Goal: Task Accomplishment & Management: Manage account settings

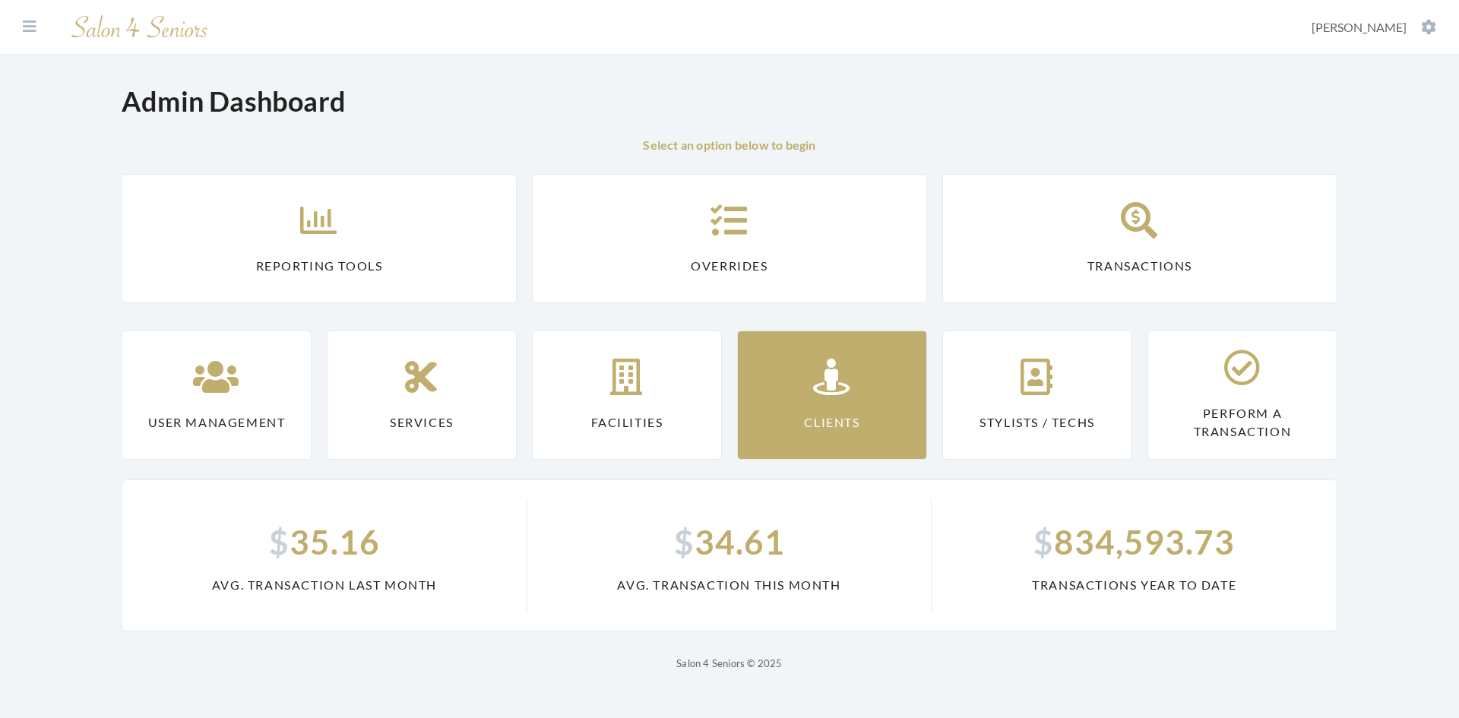
click at [825, 398] on link "Clients" at bounding box center [832, 394] width 190 height 129
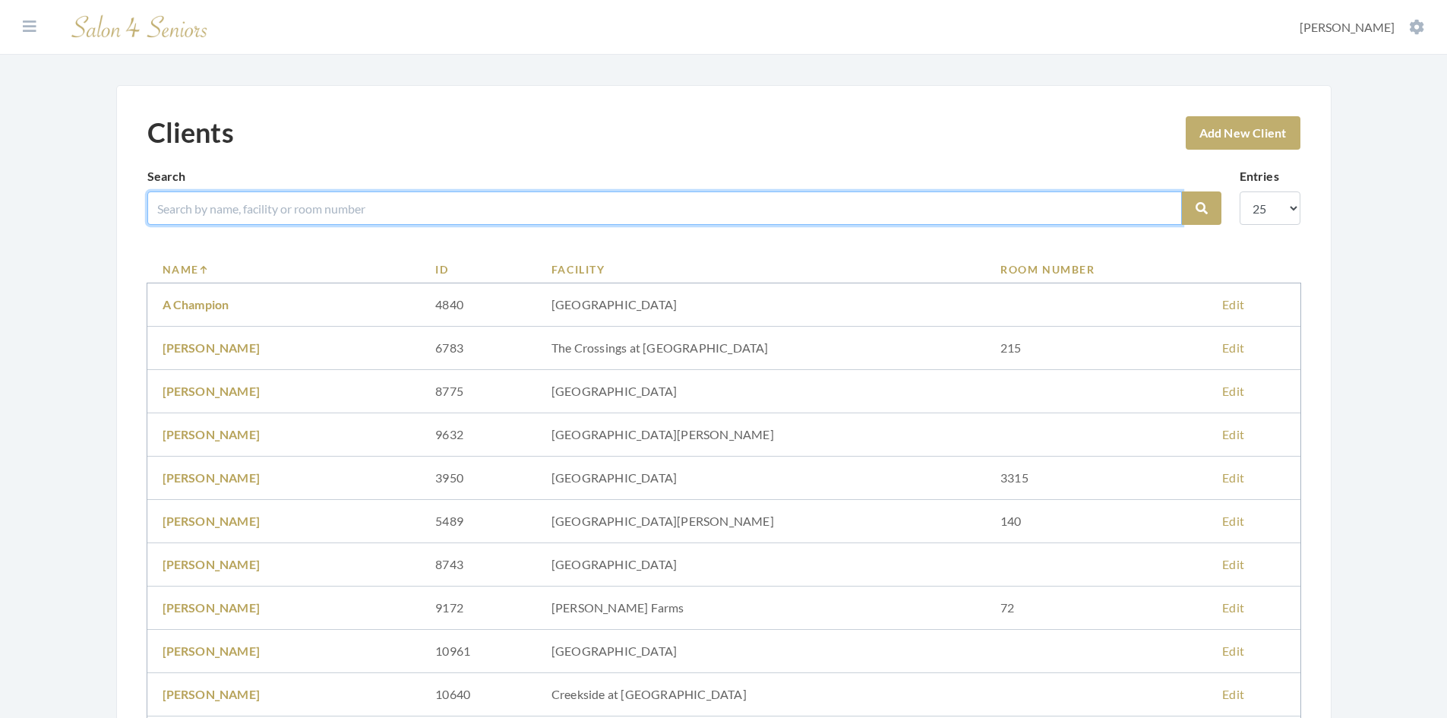
click at [457, 209] on input "search" at bounding box center [664, 207] width 1035 height 33
type input "davidson"
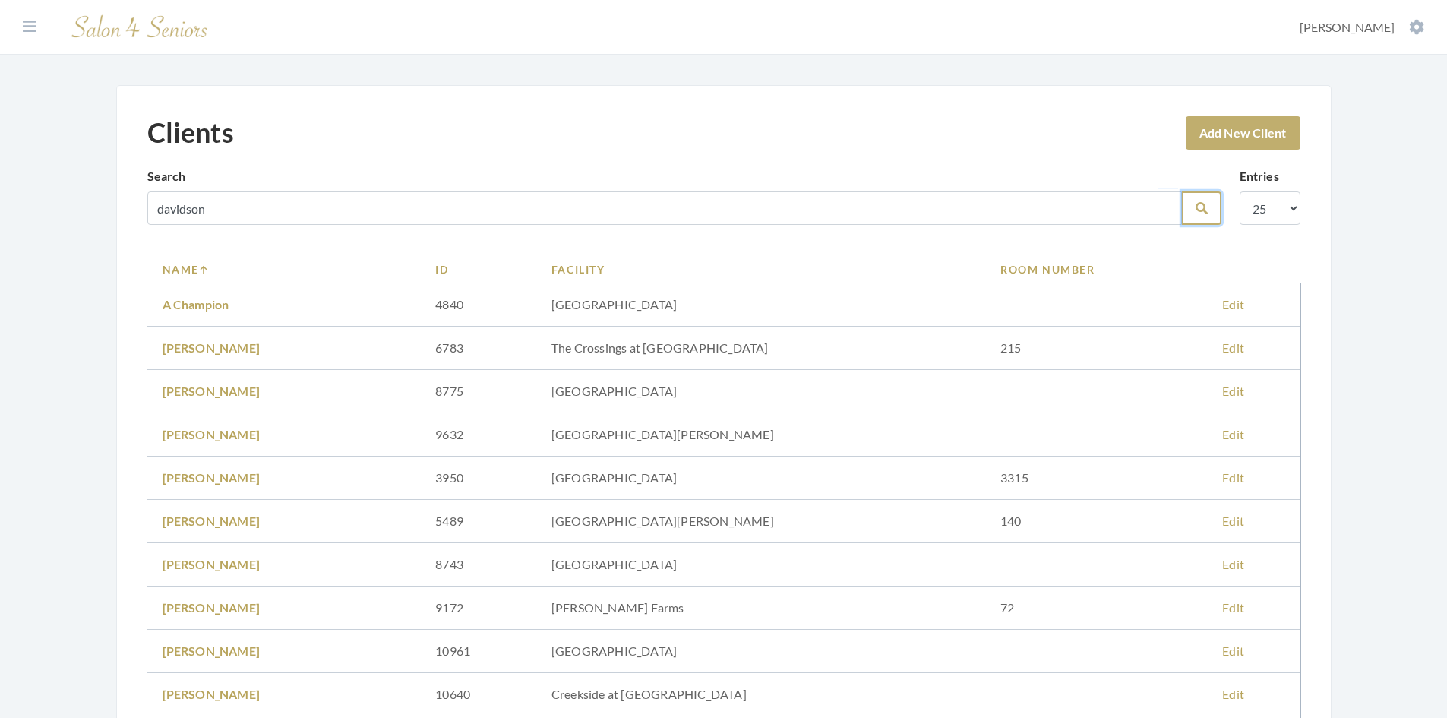
click at [1202, 210] on icon "submit" at bounding box center [1202, 208] width 12 height 12
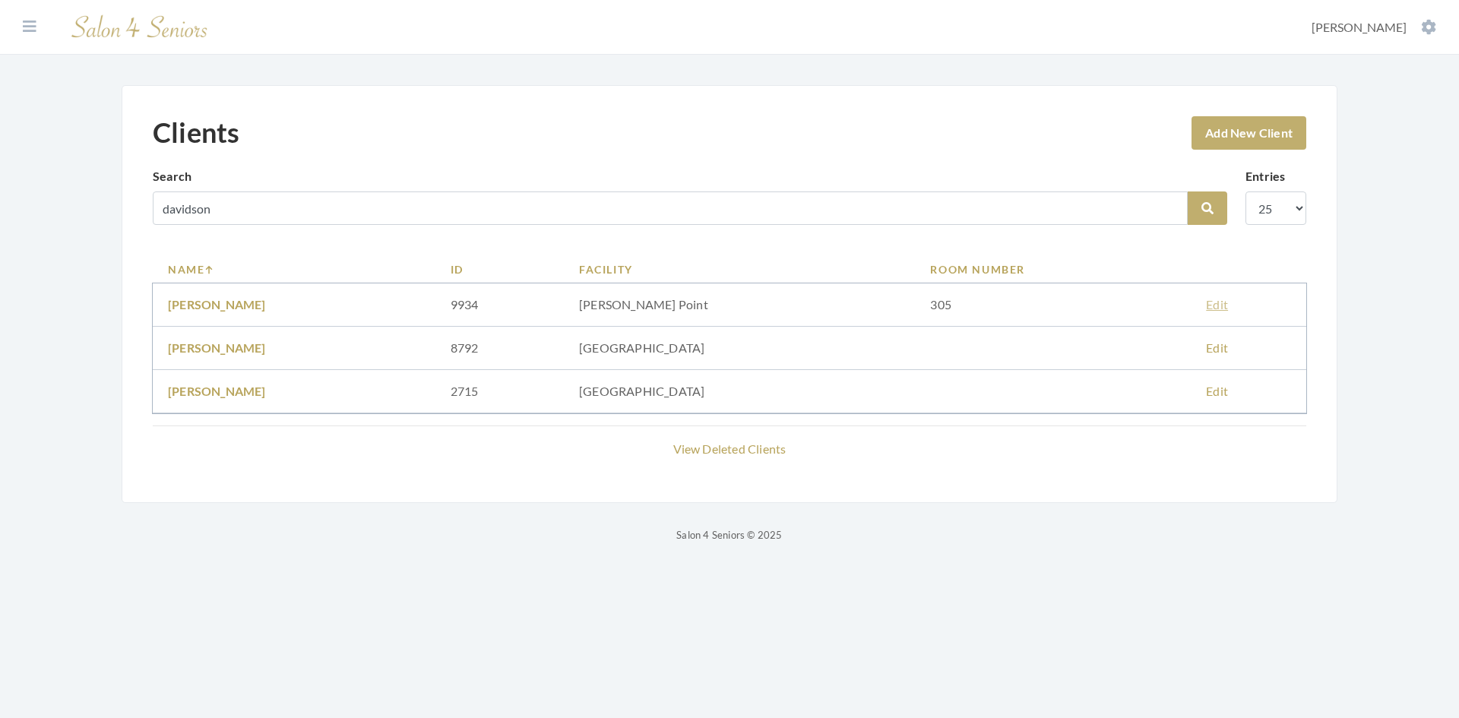
click at [1224, 308] on link "Edit" at bounding box center [1217, 304] width 22 height 14
click at [207, 300] on link "ALLEN DAVIDSON" at bounding box center [217, 304] width 98 height 14
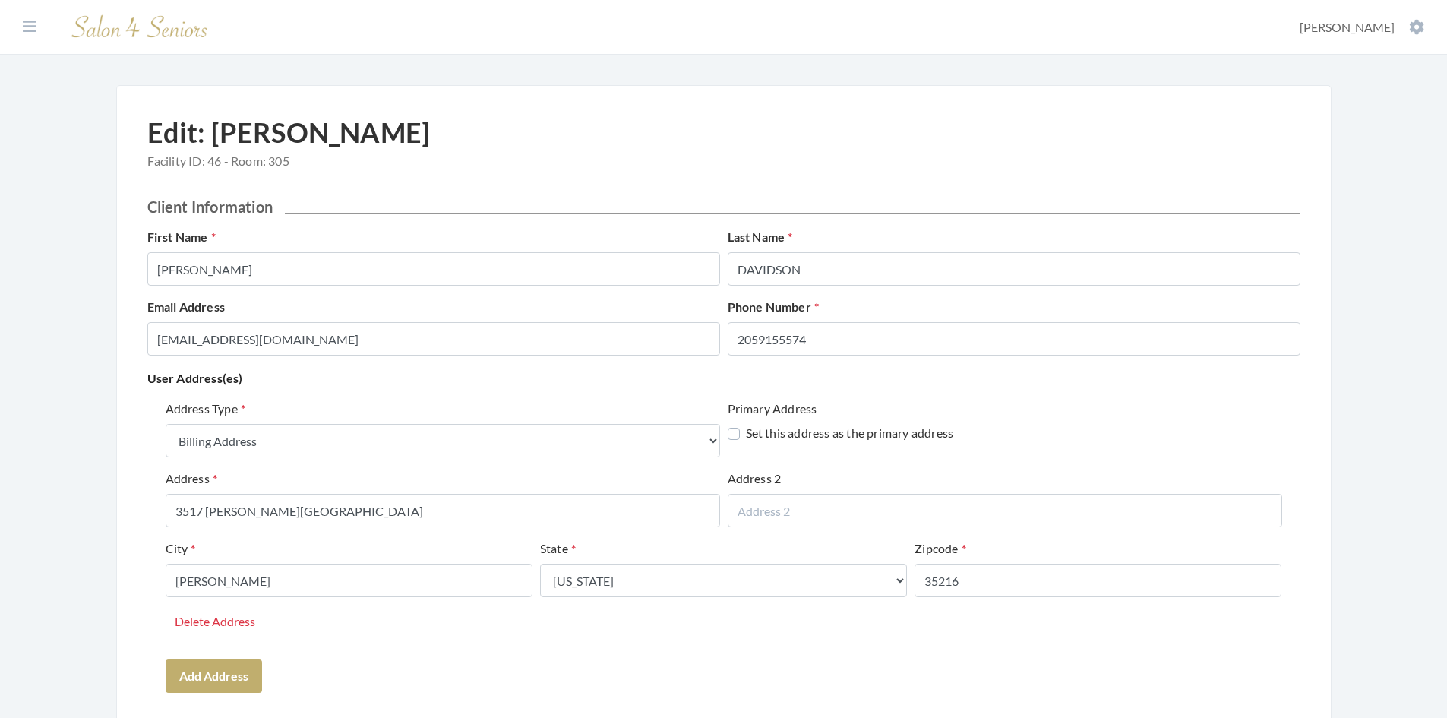
select select "billing"
select select "al"
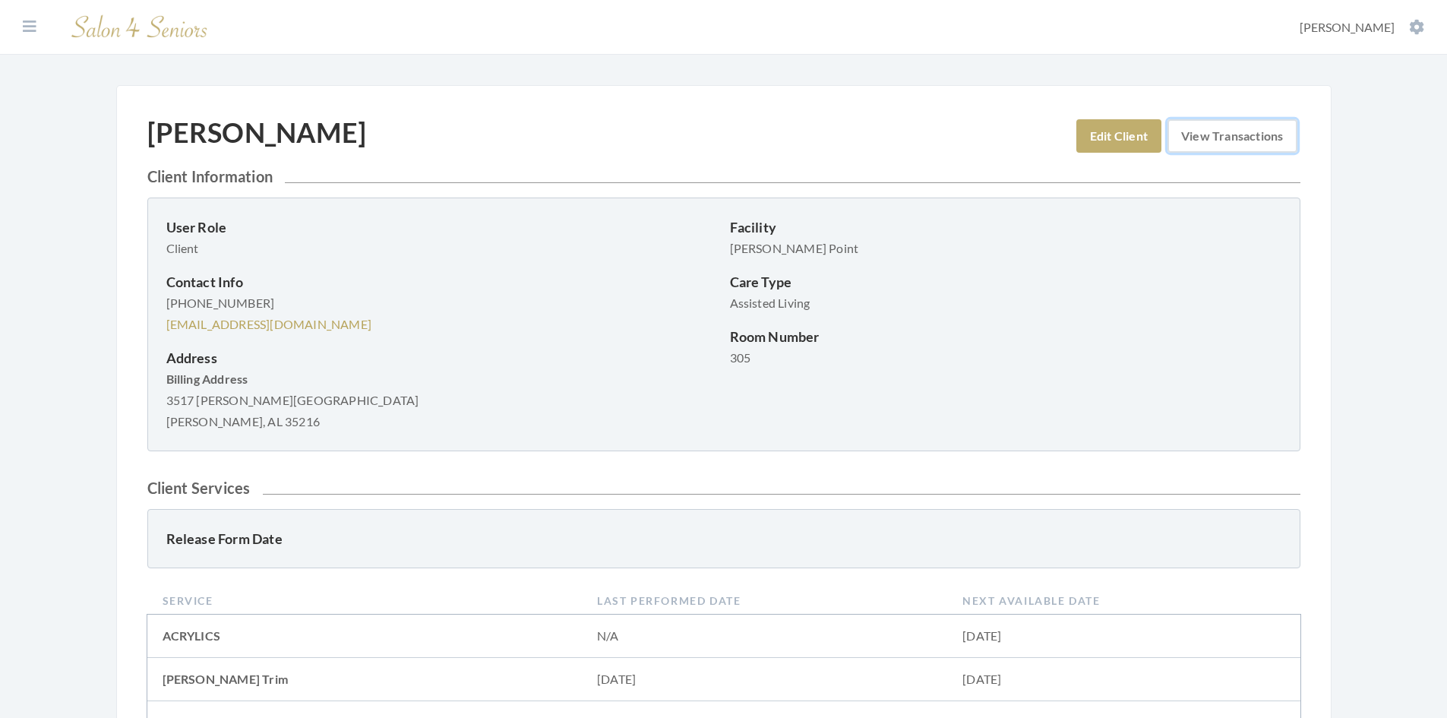
click at [1225, 134] on link "View Transactions" at bounding box center [1232, 135] width 129 height 33
